Goal: Find specific page/section: Find specific page/section

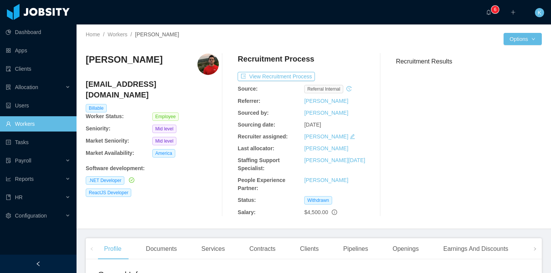
click at [34, 124] on link "Workers" at bounding box center [38, 123] width 65 height 15
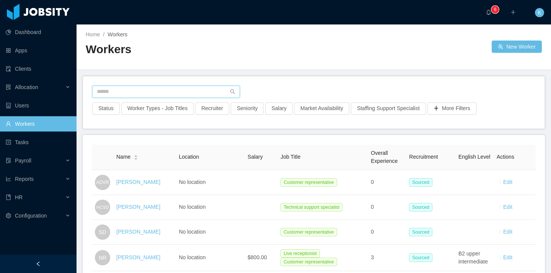
click at [132, 96] on input "text" at bounding box center [166, 92] width 148 height 12
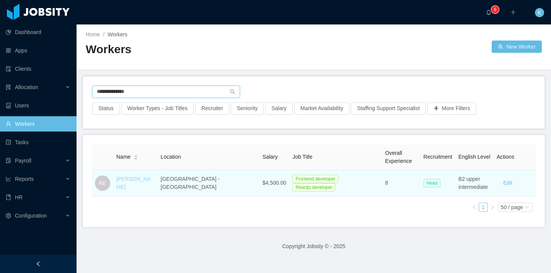
type input "**********"
click at [149, 182] on link "[PERSON_NAME]" at bounding box center [133, 183] width 34 height 14
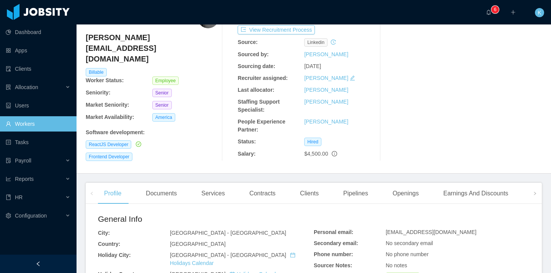
scroll to position [144, 0]
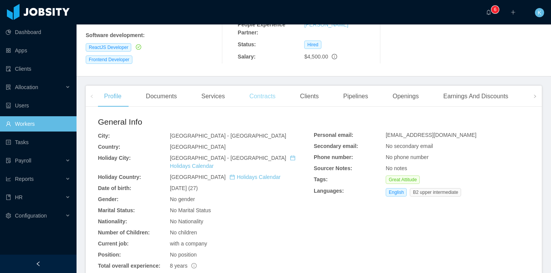
click at [273, 95] on div "Contracts" at bounding box center [262, 96] width 38 height 21
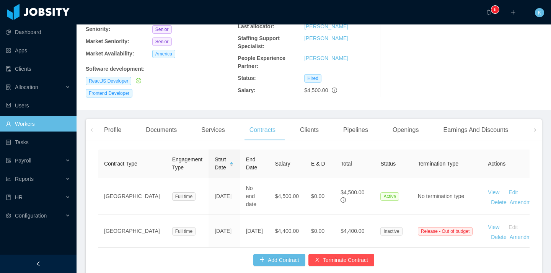
scroll to position [110, 0]
